Goal: Task Accomplishment & Management: Complete application form

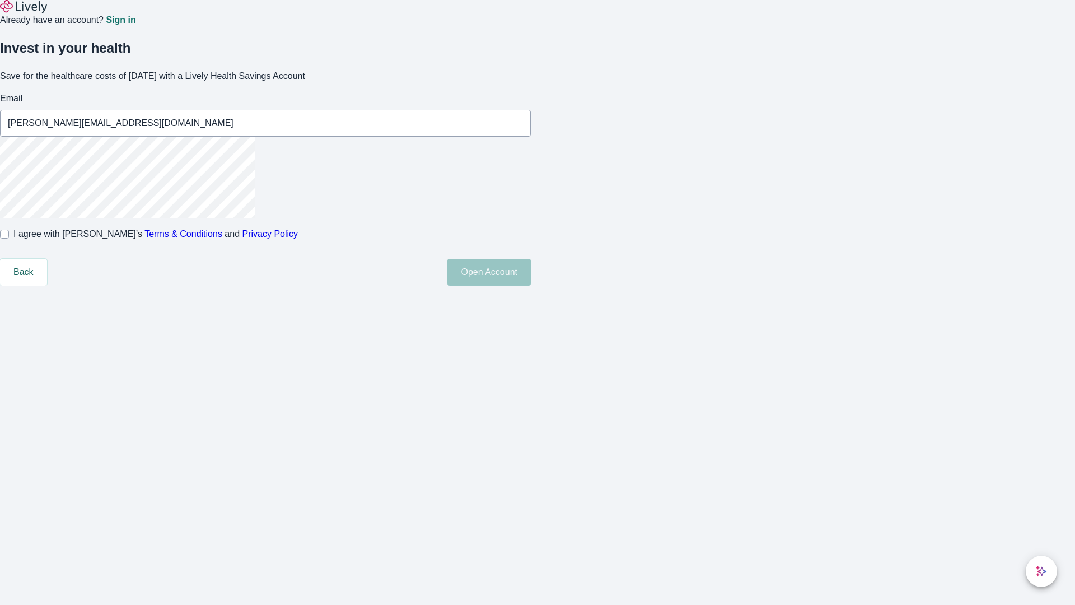
click at [9, 239] on input "I agree with Lively’s Terms & Conditions and Privacy Policy" at bounding box center [4, 234] width 9 height 9
checkbox input "true"
click at [531, 286] on button "Open Account" at bounding box center [488, 272] width 83 height 27
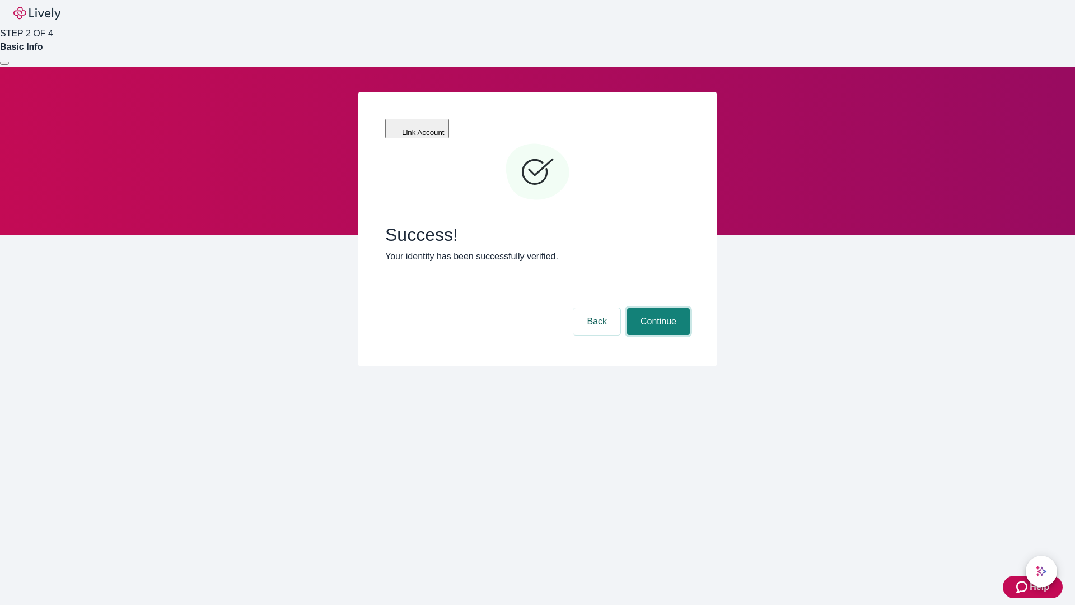
click at [657, 308] on button "Continue" at bounding box center [658, 321] width 63 height 27
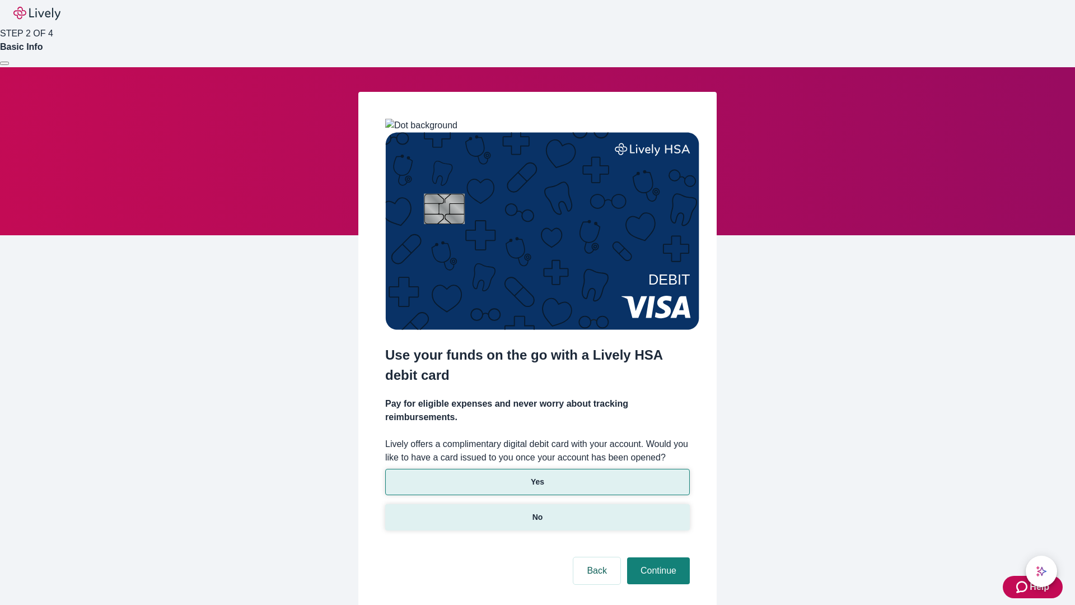
click at [537, 511] on p "No" at bounding box center [538, 517] width 11 height 12
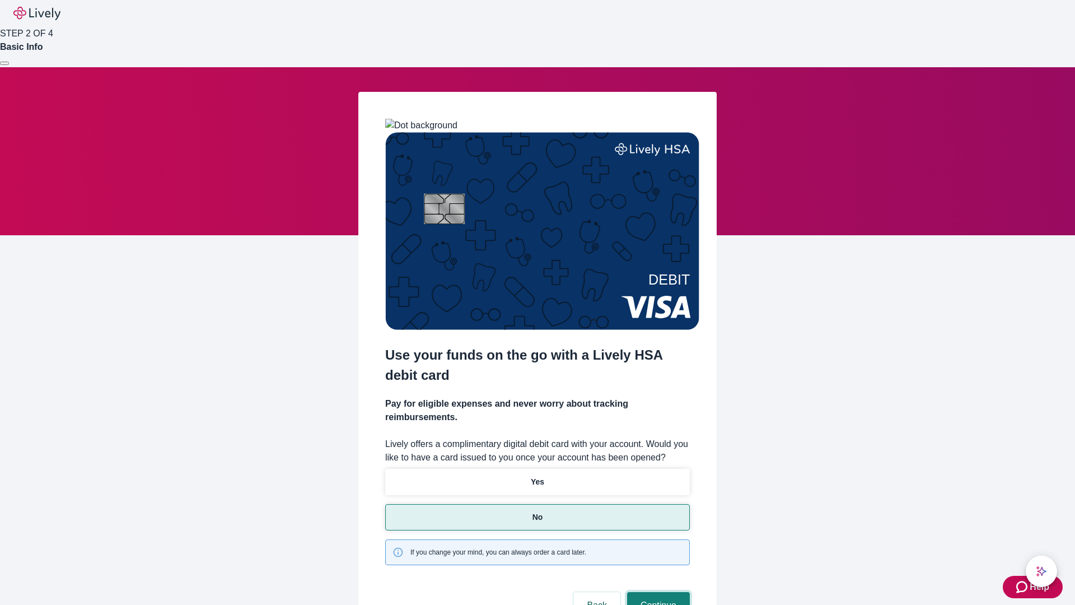
click at [657, 592] on button "Continue" at bounding box center [658, 605] width 63 height 27
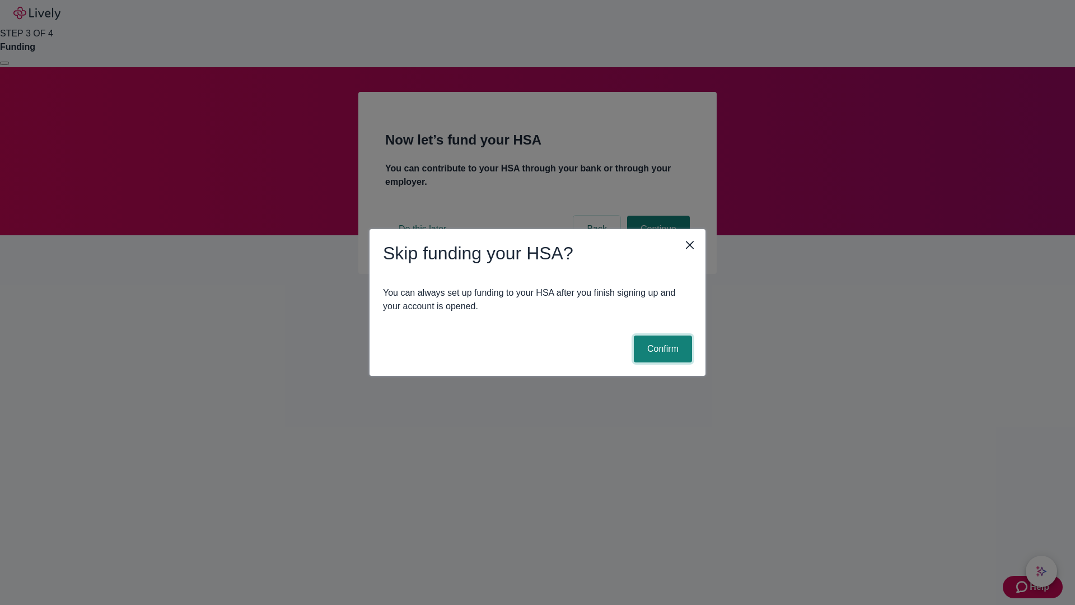
click at [661, 349] on button "Confirm" at bounding box center [663, 348] width 58 height 27
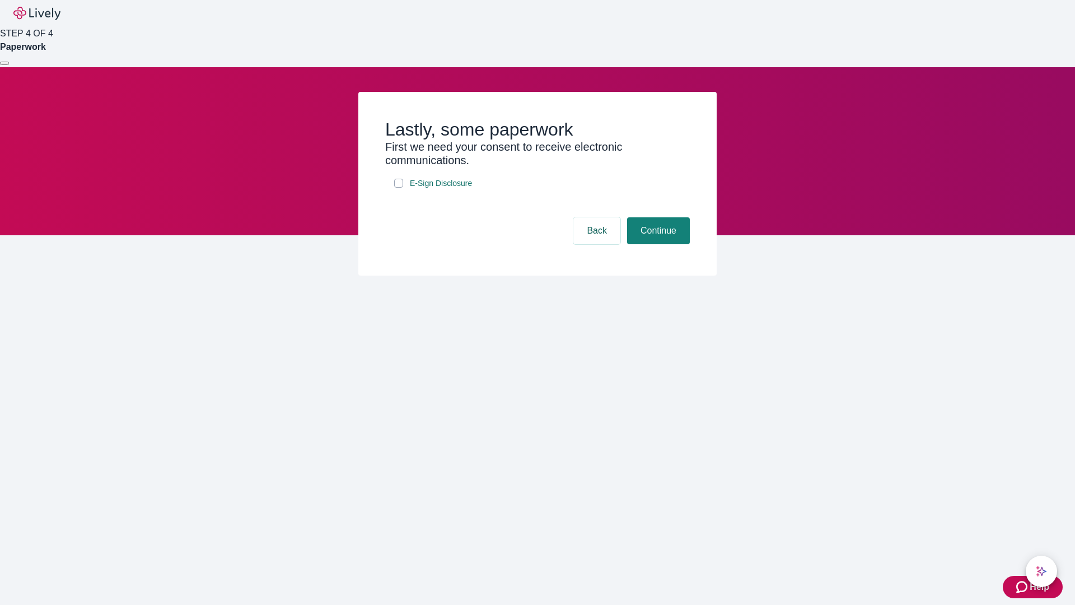
click at [399, 188] on input "E-Sign Disclosure" at bounding box center [398, 183] width 9 height 9
checkbox input "true"
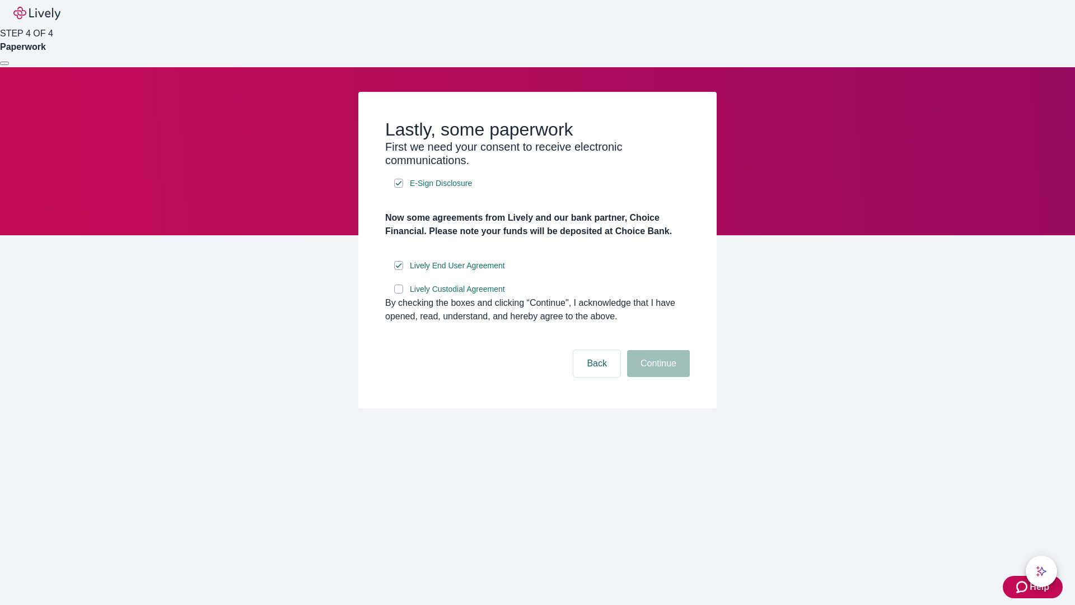
click at [399, 293] on input "Lively Custodial Agreement" at bounding box center [398, 288] width 9 height 9
checkbox input "true"
click at [657, 377] on button "Continue" at bounding box center [658, 363] width 63 height 27
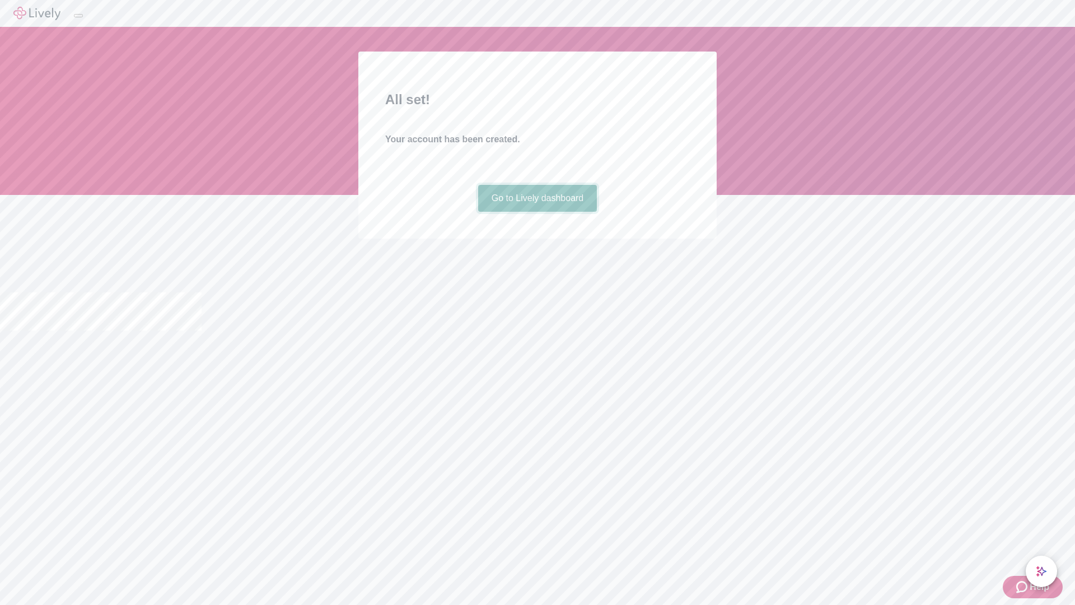
click at [537, 212] on link "Go to Lively dashboard" at bounding box center [537, 198] width 119 height 27
